Goal: Check status: Check status

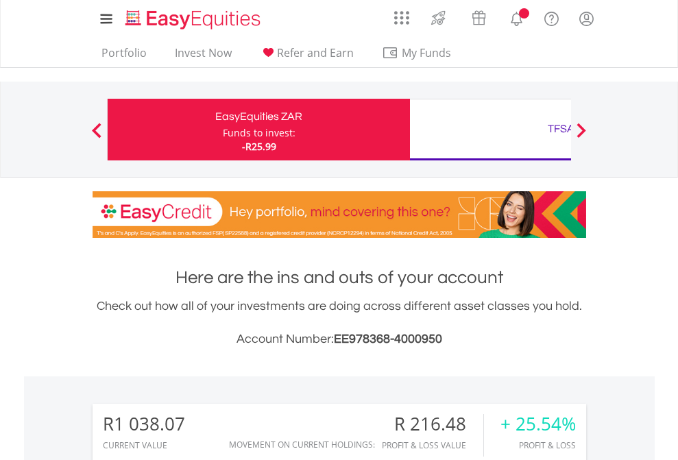
scroll to position [132, 215]
click at [223, 130] on div "Funds to invest:" at bounding box center [259, 133] width 73 height 14
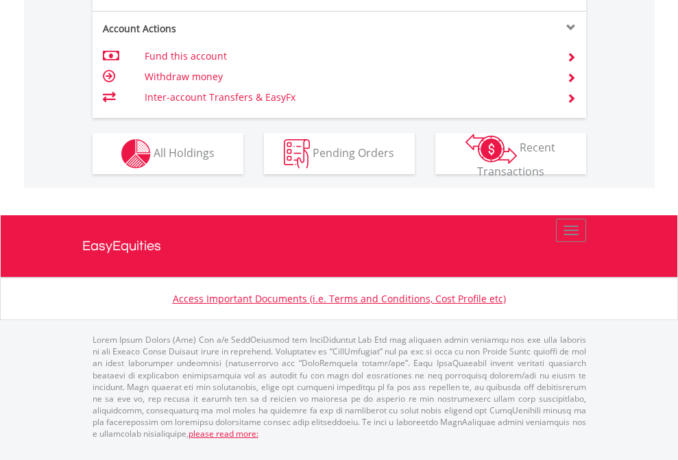
scroll to position [1342, 0]
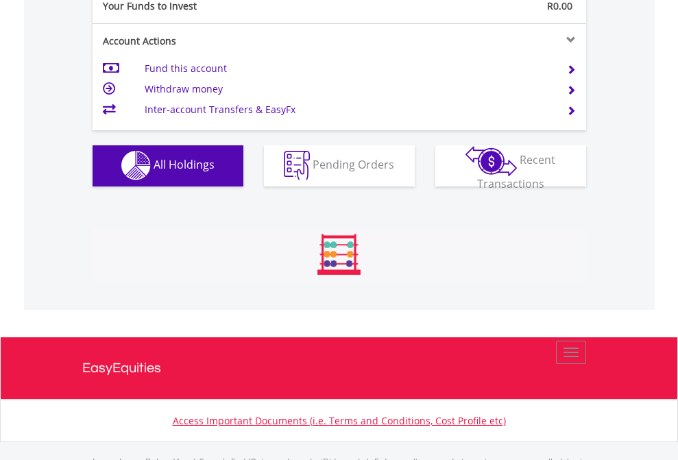
scroll to position [1358, 0]
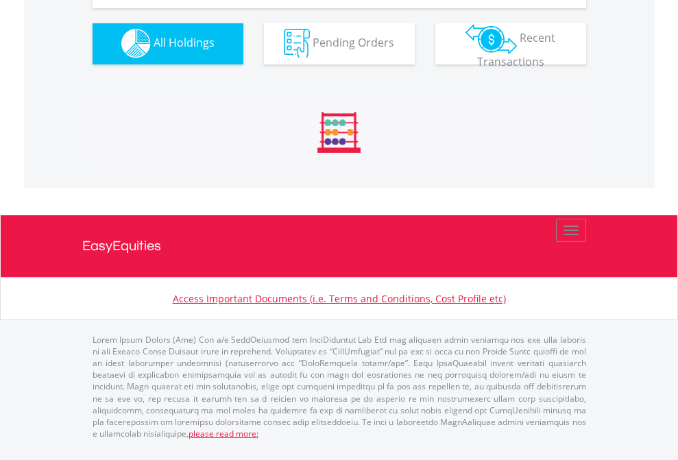
scroll to position [1358, 0]
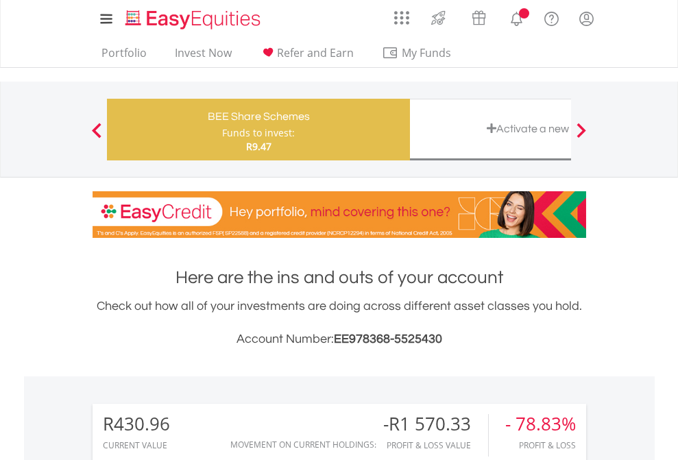
scroll to position [132, 215]
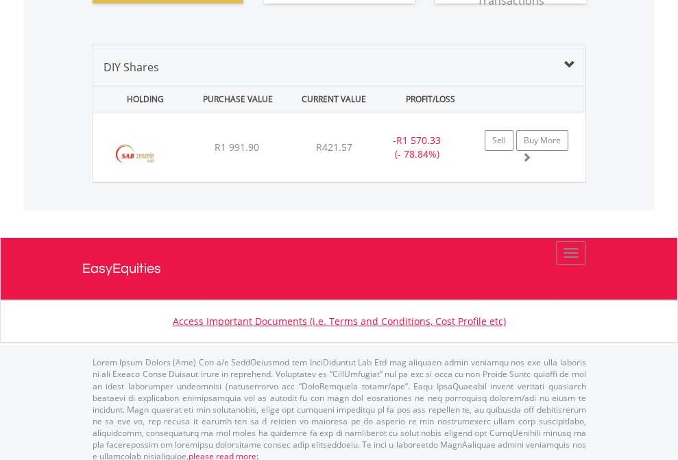
scroll to position [1525, 0]
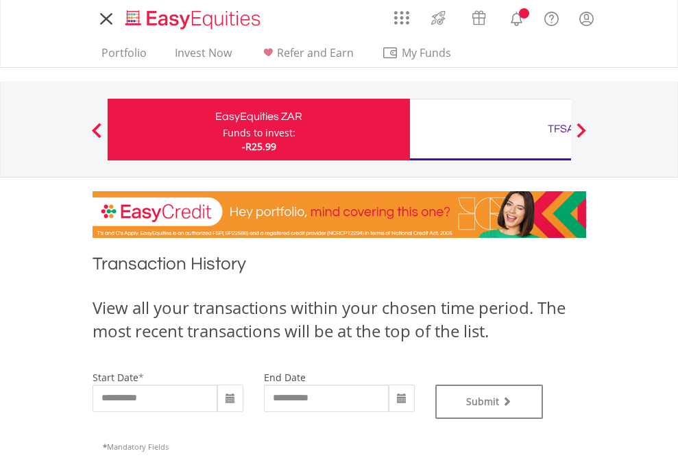
type input "**********"
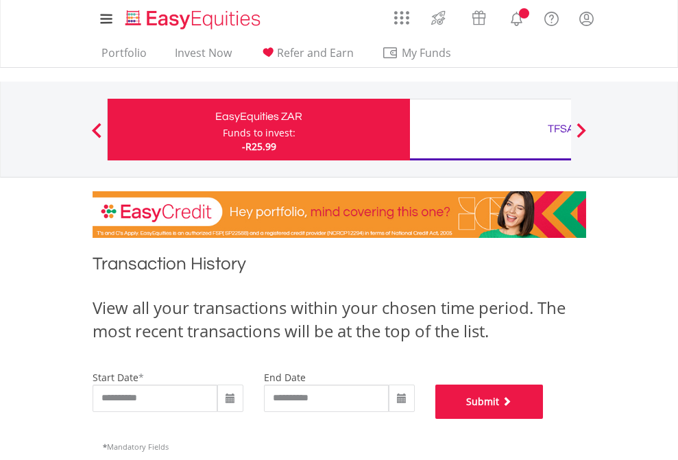
click at [544, 419] on button "Submit" at bounding box center [489, 402] width 108 height 34
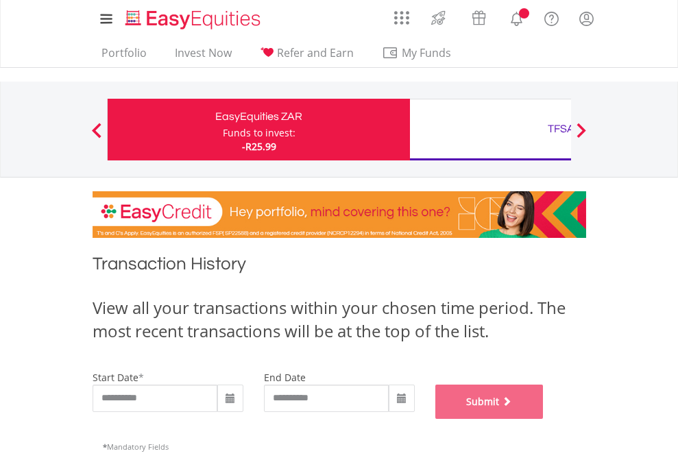
scroll to position [556, 0]
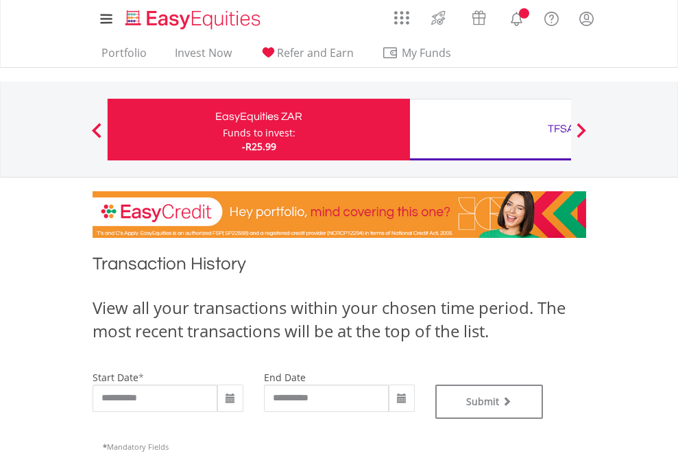
click at [490, 130] on div "TFSA" at bounding box center [561, 128] width 286 height 19
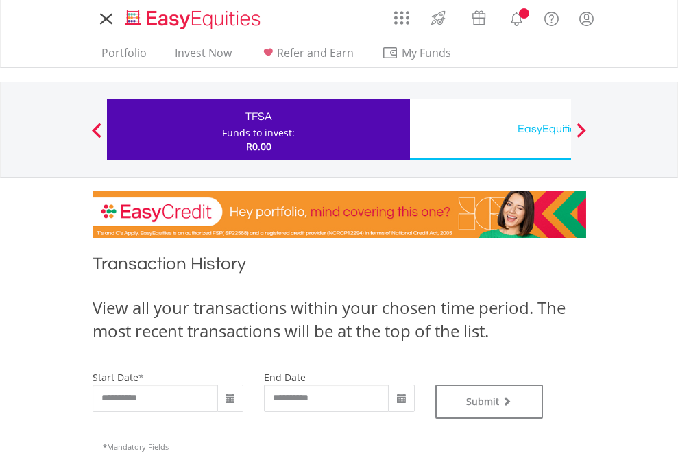
type input "**********"
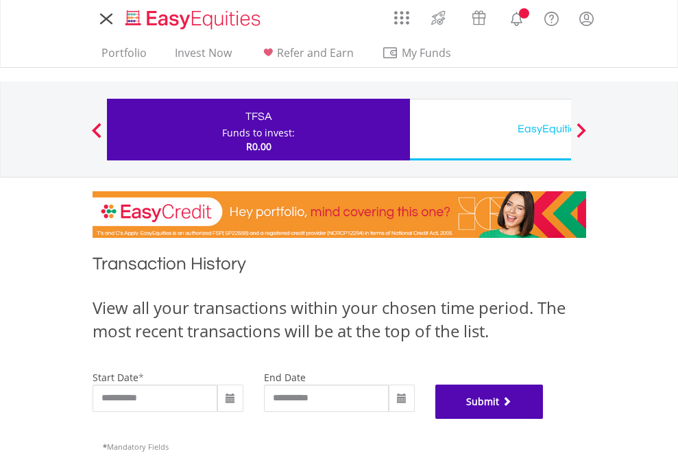
click at [544, 419] on button "Submit" at bounding box center [489, 402] width 108 height 34
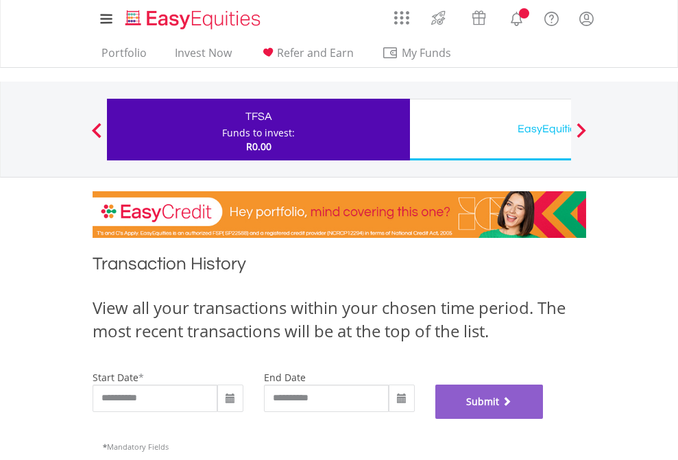
scroll to position [556, 0]
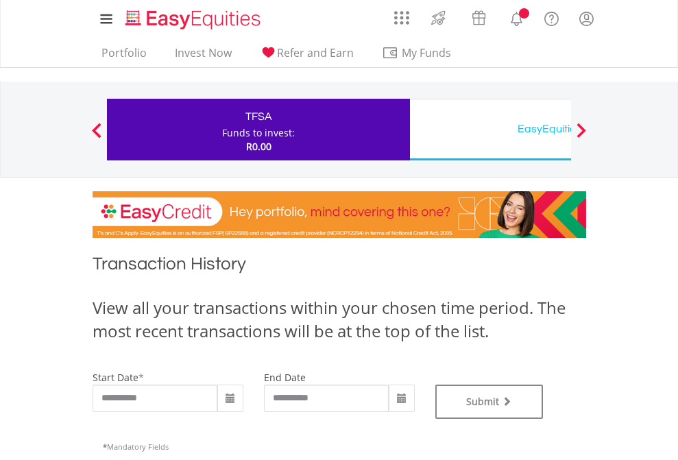
click at [490, 130] on div "EasyEquities USD" at bounding box center [561, 128] width 286 height 19
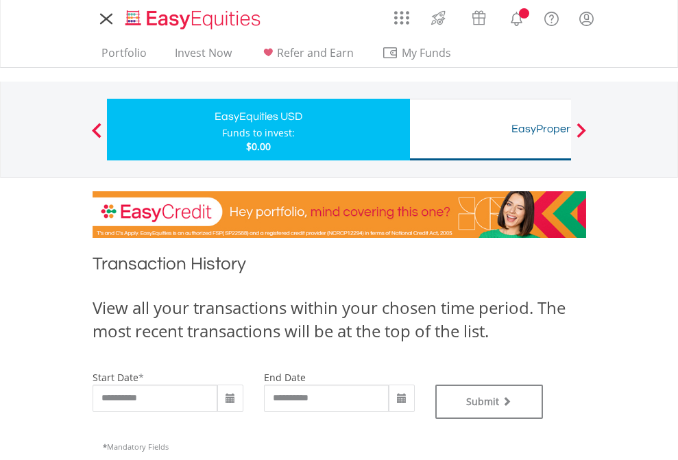
type input "**********"
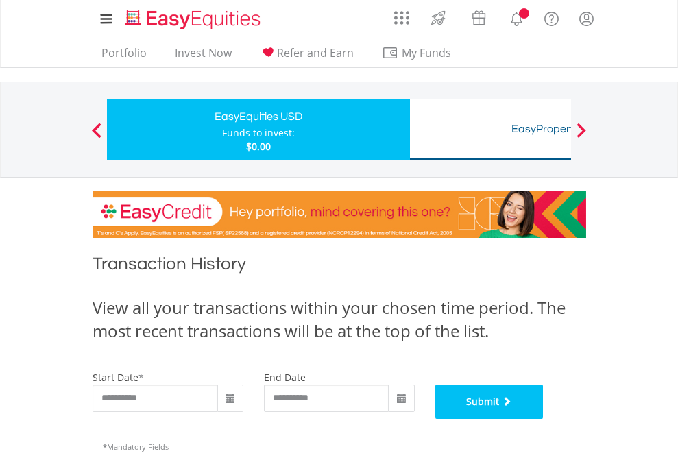
click at [544, 419] on button "Submit" at bounding box center [489, 402] width 108 height 34
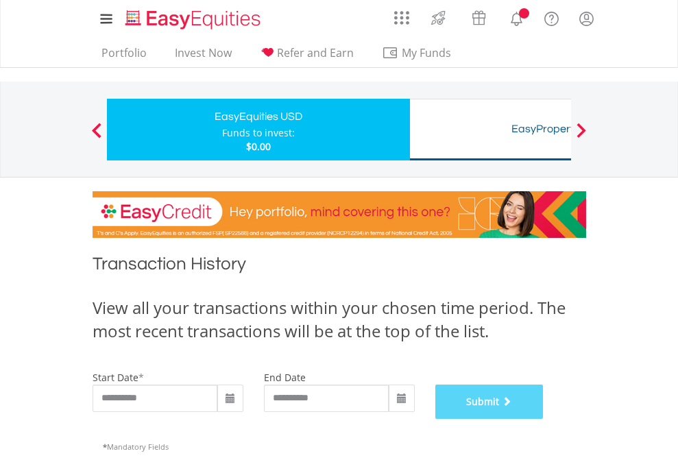
scroll to position [556, 0]
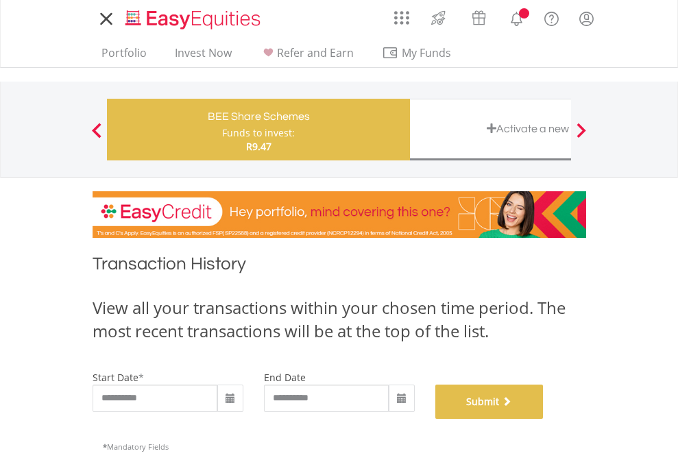
click at [544, 419] on button "Submit" at bounding box center [489, 402] width 108 height 34
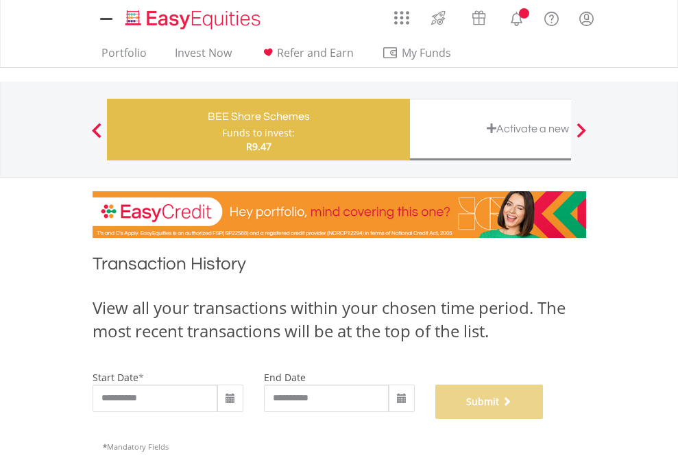
scroll to position [556, 0]
